Goal: Navigation & Orientation: Find specific page/section

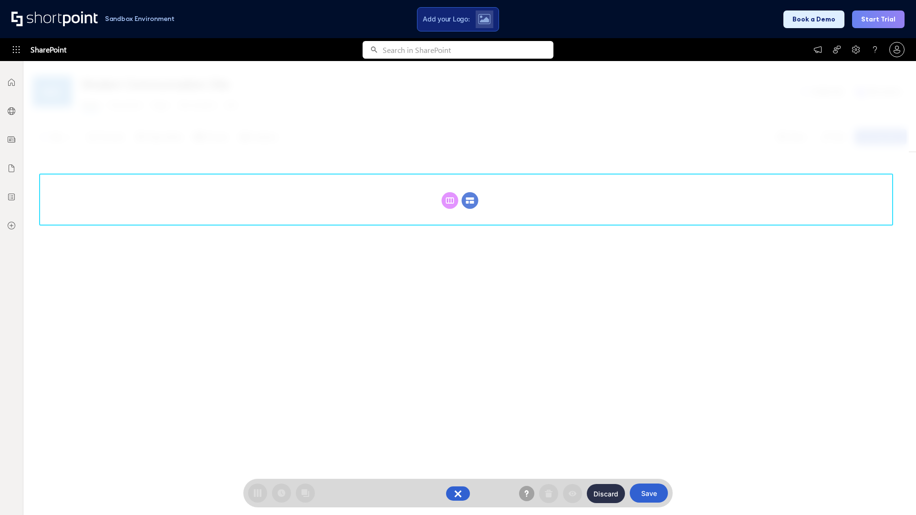
click at [470, 200] on circle at bounding box center [470, 200] width 17 height 17
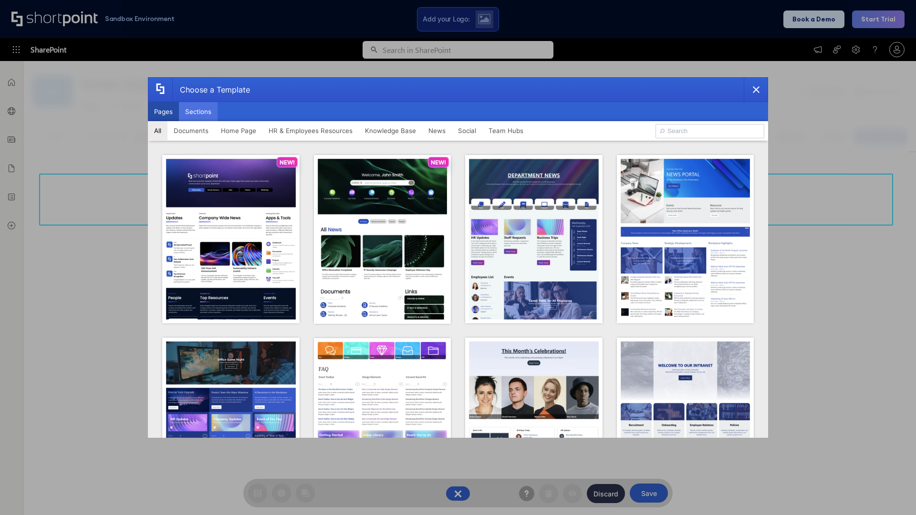
click at [198, 112] on button "Sections" at bounding box center [198, 111] width 39 height 19
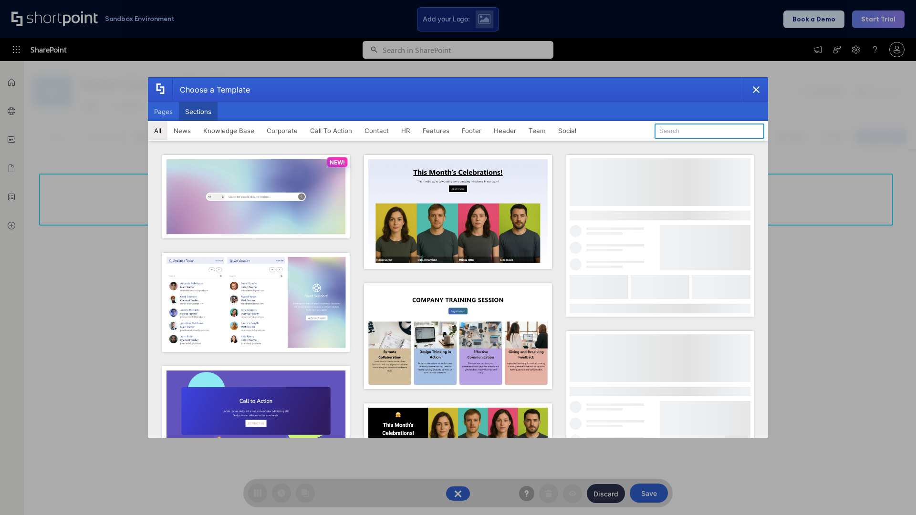
type input "Social"
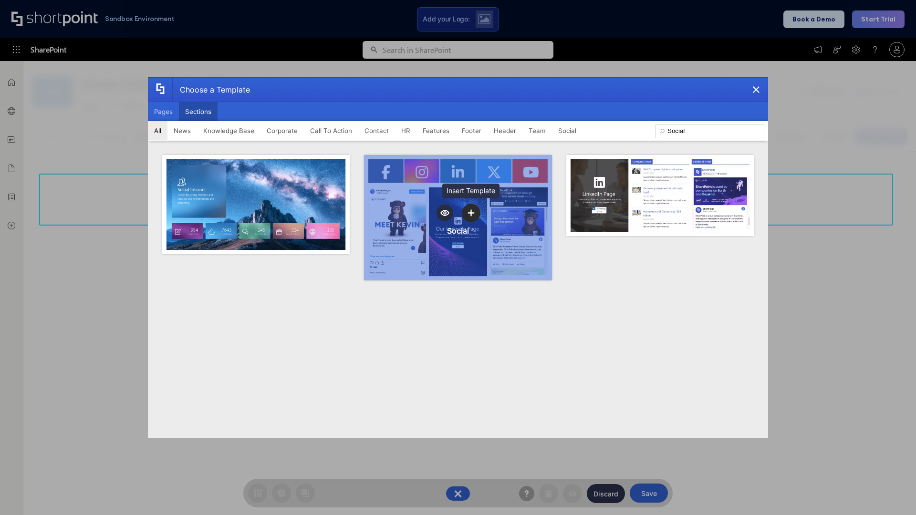
click at [471, 213] on icon "template selector" at bounding box center [471, 212] width 7 height 7
